Goal: Find specific page/section: Find specific page/section

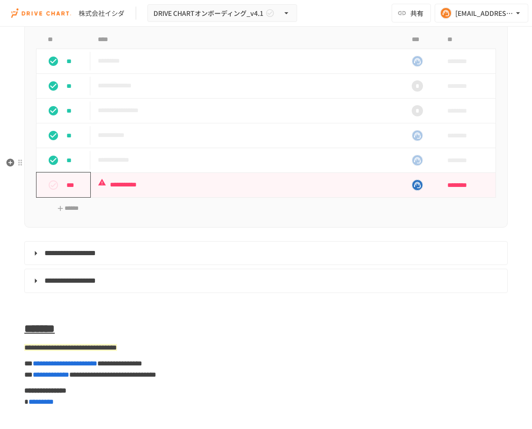
scroll to position [4174, 0]
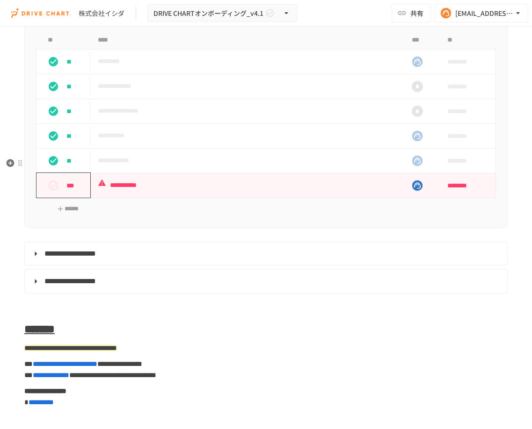
click at [65, 195] on div "***" at bounding box center [67, 185] width 46 height 19
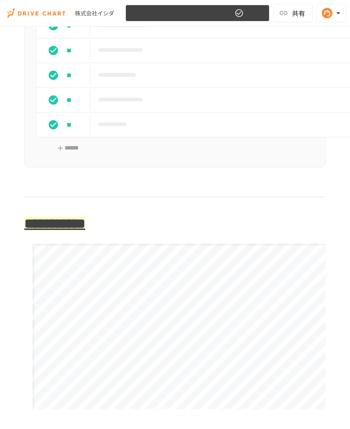
scroll to position [2170, 0]
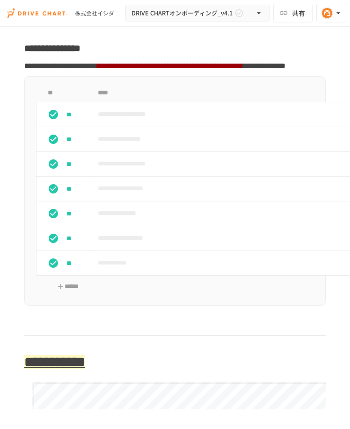
scroll to position [2003, 0]
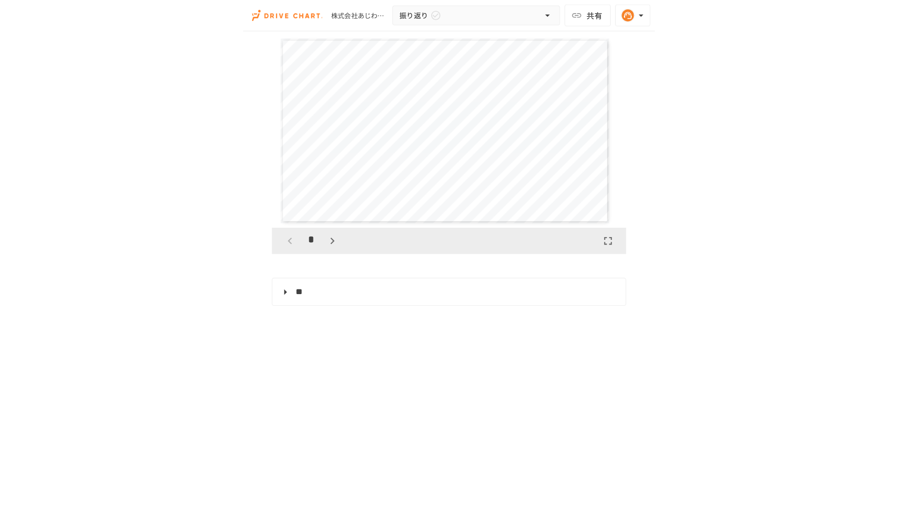
scroll to position [557, 0]
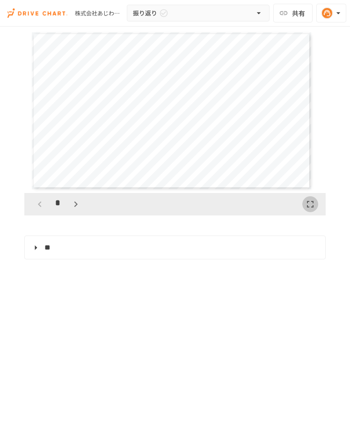
click at [305, 200] on icon "button" at bounding box center [310, 204] width 11 height 11
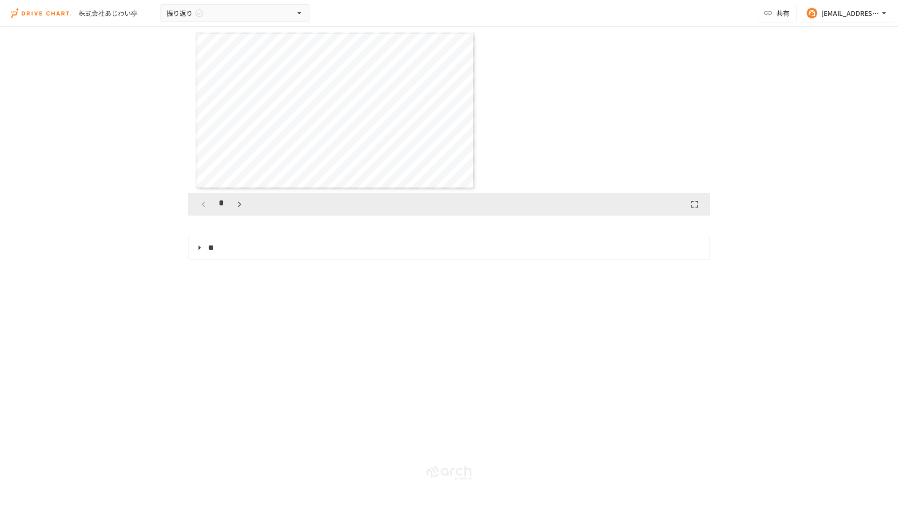
scroll to position [733, 0]
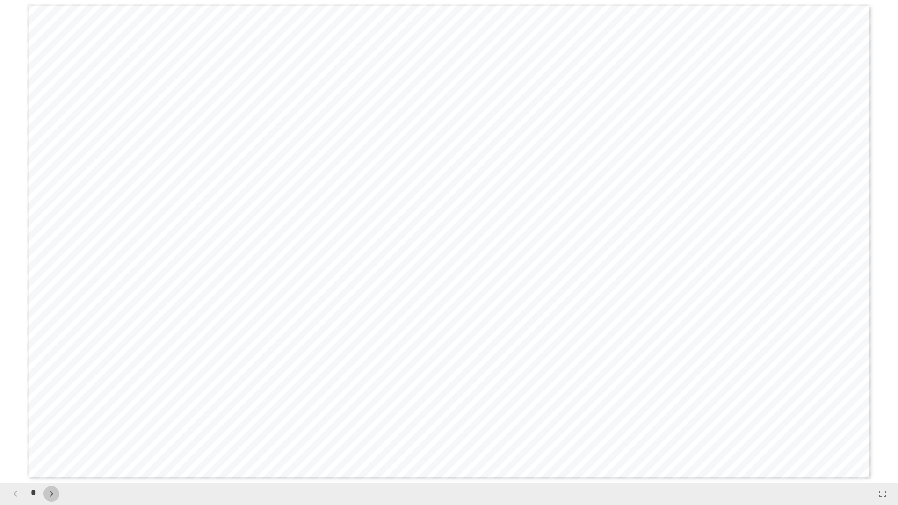
click at [49, 429] on icon "button" at bounding box center [51, 493] width 11 height 11
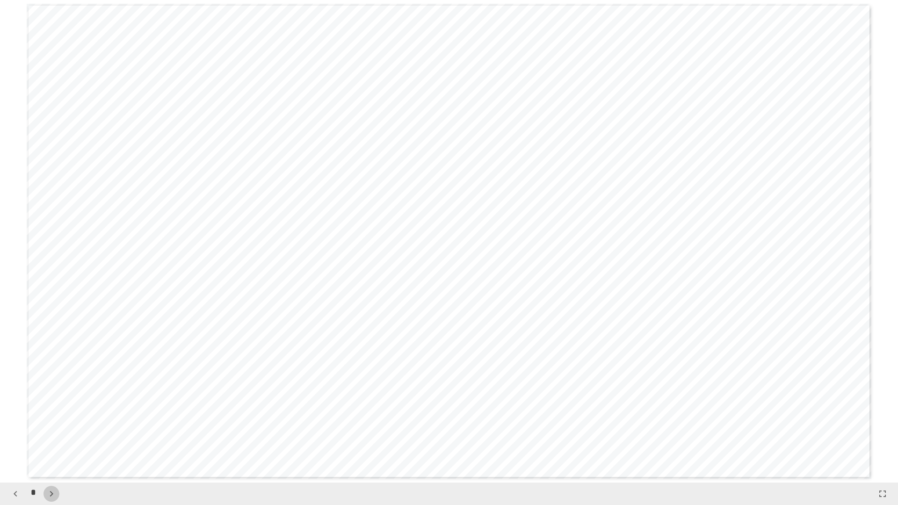
click at [49, 429] on icon "button" at bounding box center [51, 493] width 11 height 11
click at [49, 429] on button "button" at bounding box center [56, 494] width 16 height 16
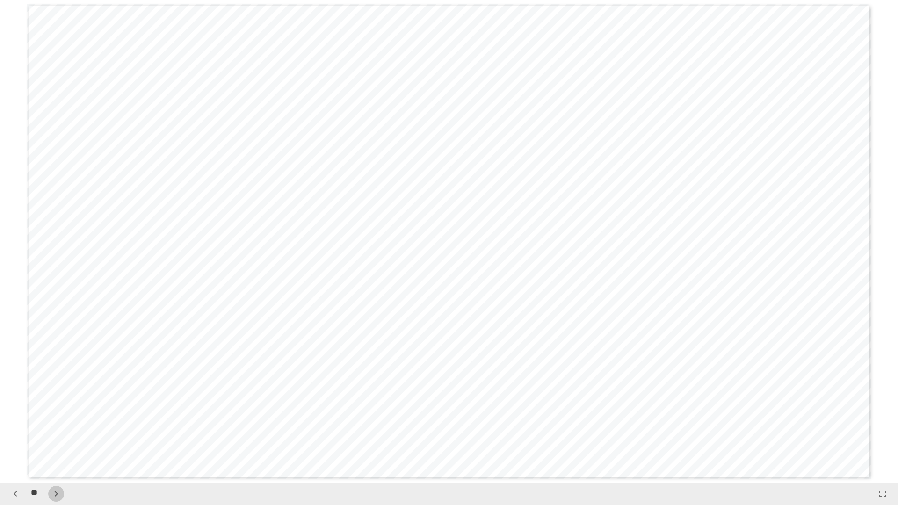
click at [49, 429] on button "button" at bounding box center [56, 494] width 16 height 16
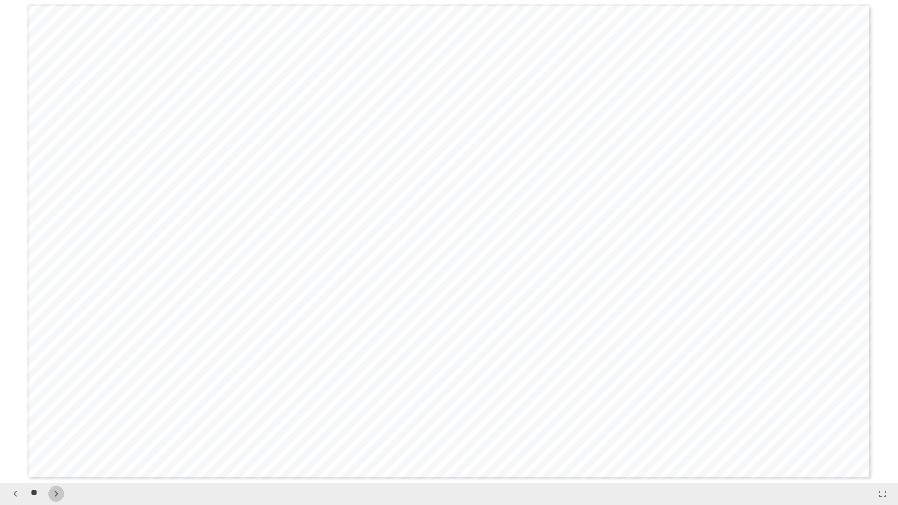
click at [49, 429] on button "button" at bounding box center [56, 494] width 16 height 16
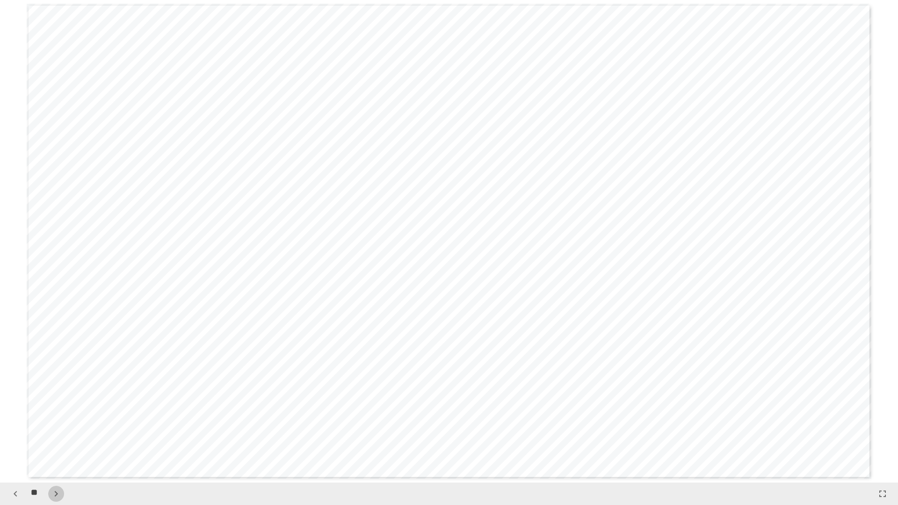
click at [49, 429] on button "button" at bounding box center [56, 494] width 16 height 16
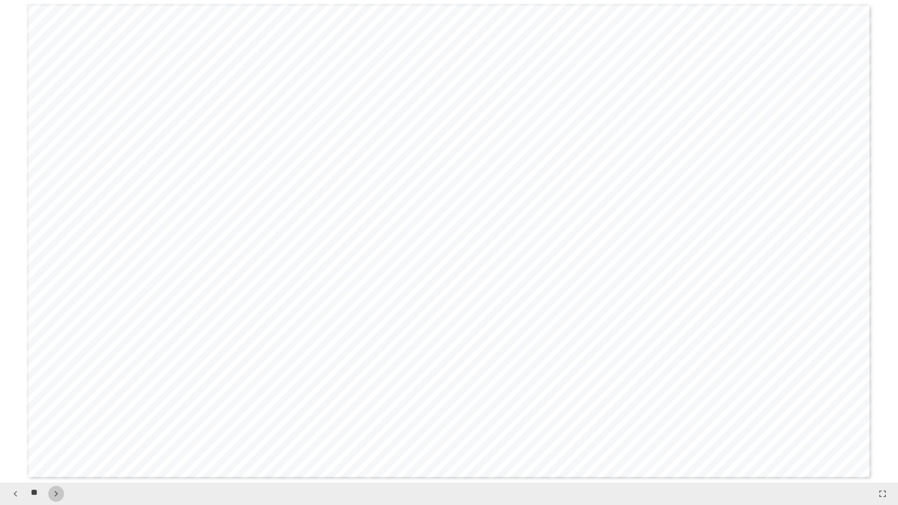
click at [49, 429] on button "button" at bounding box center [56, 494] width 16 height 16
click at [20, 429] on icon "button" at bounding box center [15, 493] width 11 height 11
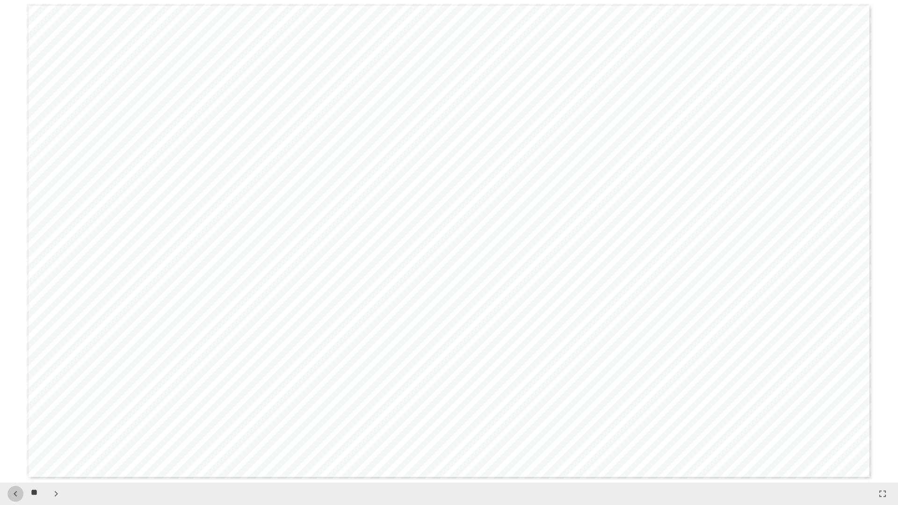
click at [20, 429] on icon "button" at bounding box center [15, 493] width 11 height 11
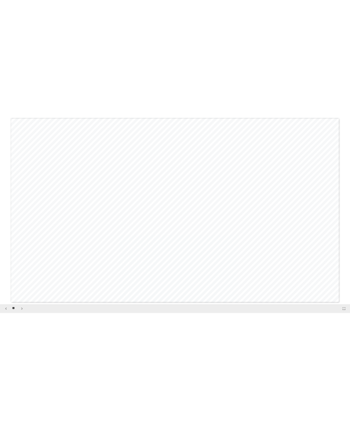
scroll to position [10620, 0]
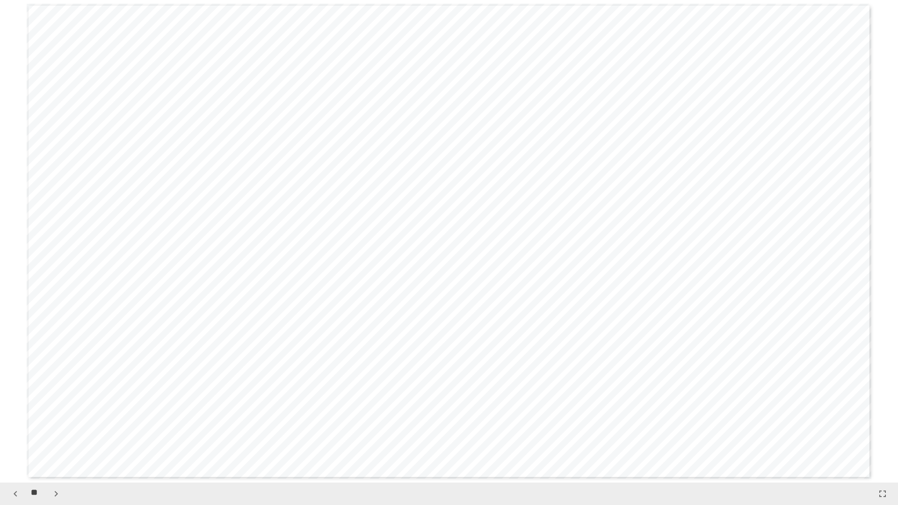
click at [349, 75] on div "**********" at bounding box center [449, 241] width 845 height 475
click at [349, 429] on icon "button" at bounding box center [882, 493] width 11 height 11
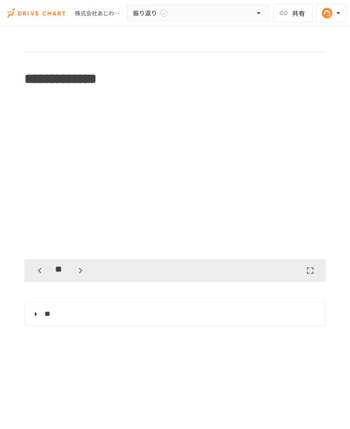
scroll to position [3625, 0]
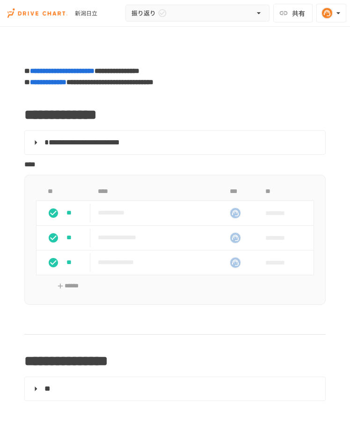
click at [30, 45] on div "**********" at bounding box center [175, 294] width 350 height 535
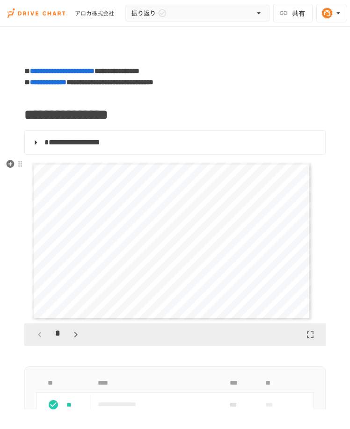
click at [76, 332] on icon "button" at bounding box center [75, 334] width 11 height 11
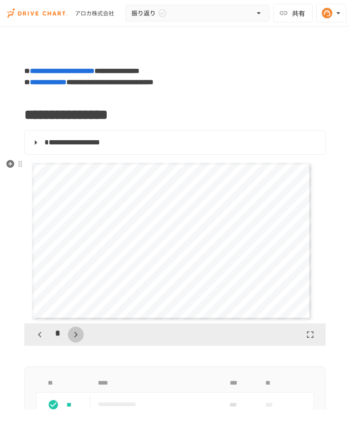
click at [76, 332] on icon "button" at bounding box center [75, 334] width 11 height 11
click at [76, 334] on icon "button" at bounding box center [80, 334] width 11 height 11
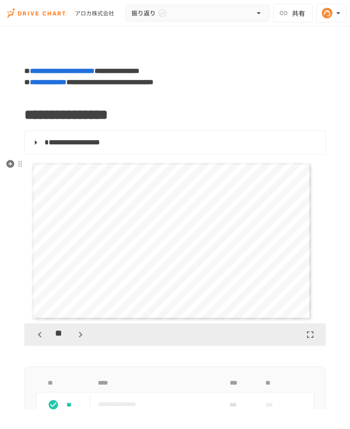
click at [76, 334] on icon "button" at bounding box center [80, 334] width 11 height 11
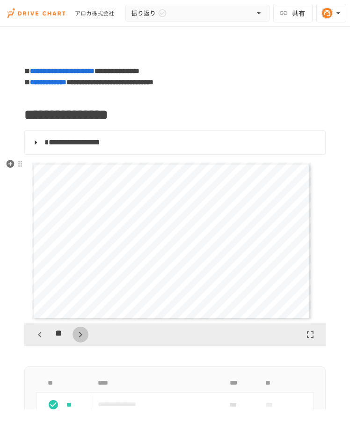
click at [76, 334] on icon "button" at bounding box center [80, 334] width 11 height 11
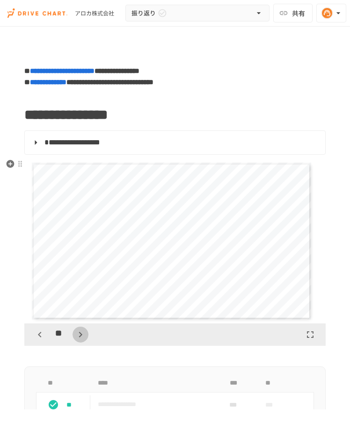
click at [76, 334] on icon "button" at bounding box center [80, 334] width 11 height 11
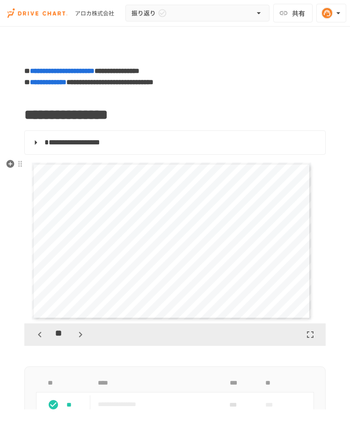
click at [76, 334] on icon "button" at bounding box center [80, 334] width 11 height 11
